Goal: Navigation & Orientation: Go to known website

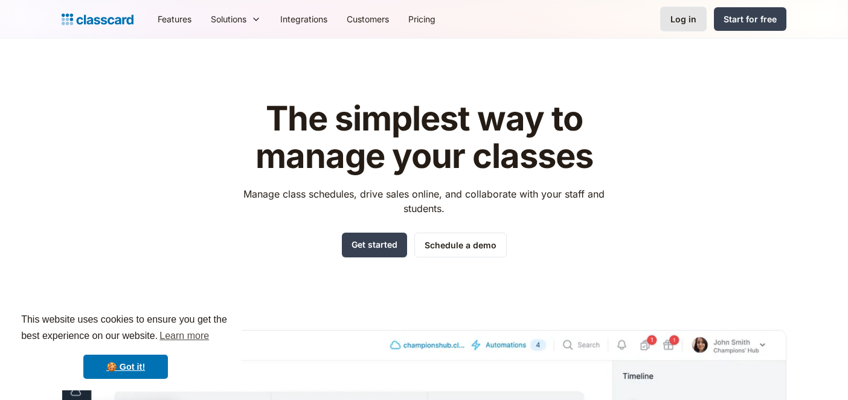
click at [693, 17] on div "Log in" at bounding box center [684, 19] width 26 height 13
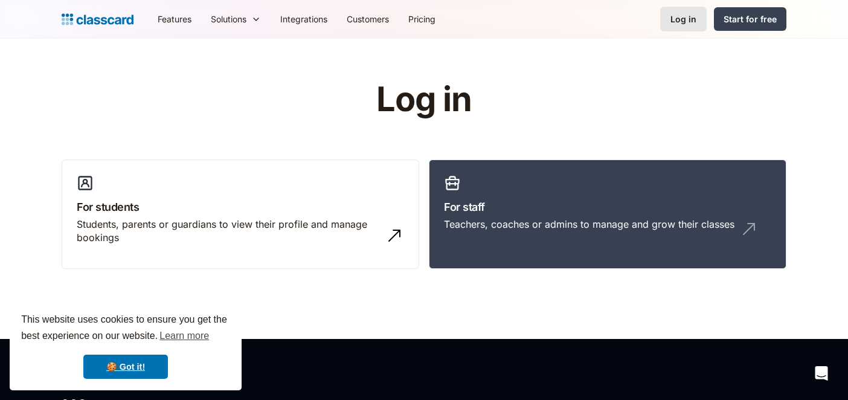
click at [682, 21] on div "Log in" at bounding box center [684, 19] width 26 height 13
click at [633, 209] on h3 "For staff" at bounding box center [608, 207] width 328 height 16
